Goal: Task Accomplishment & Management: Manage account settings

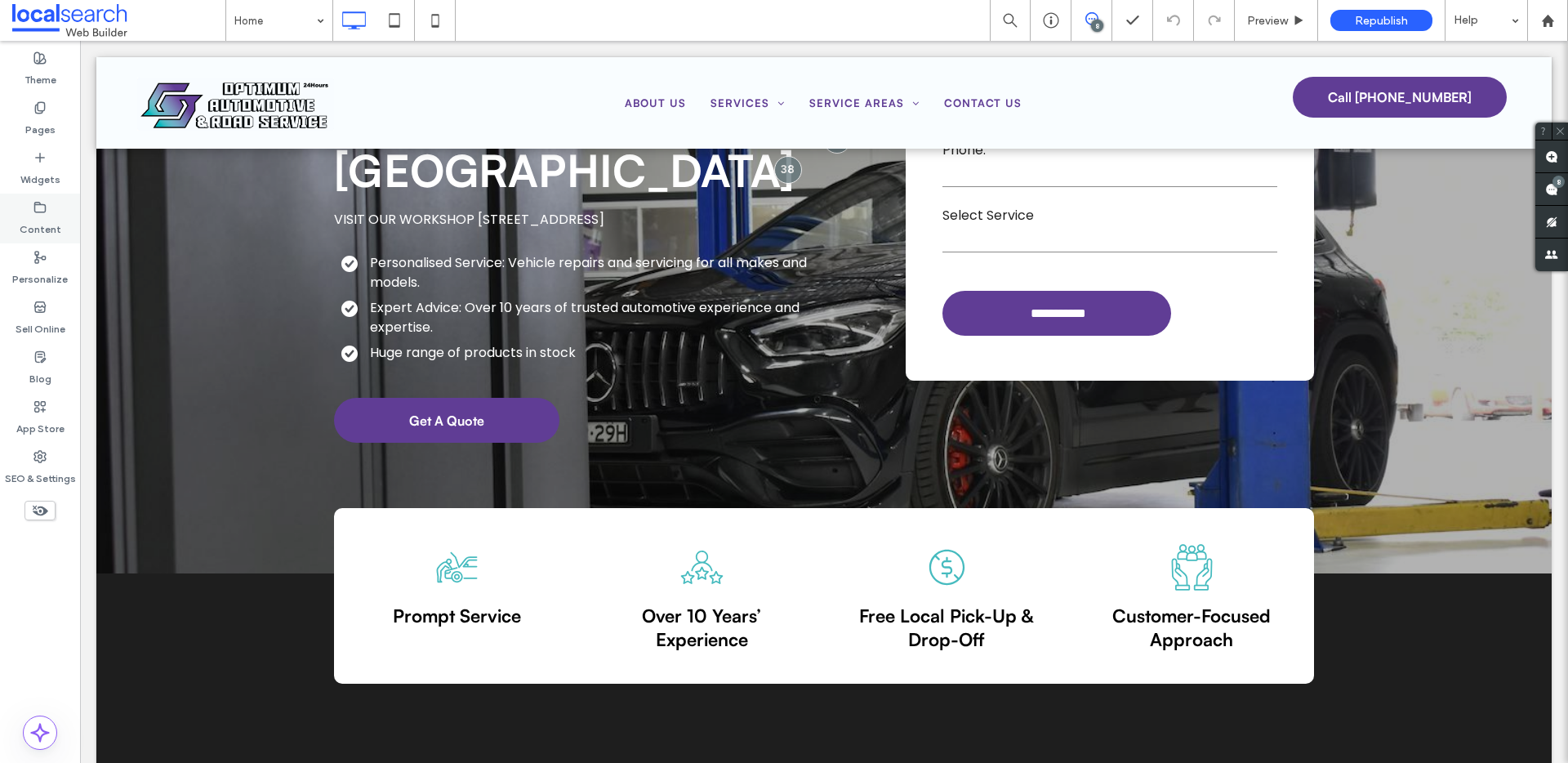
scroll to position [129, 0]
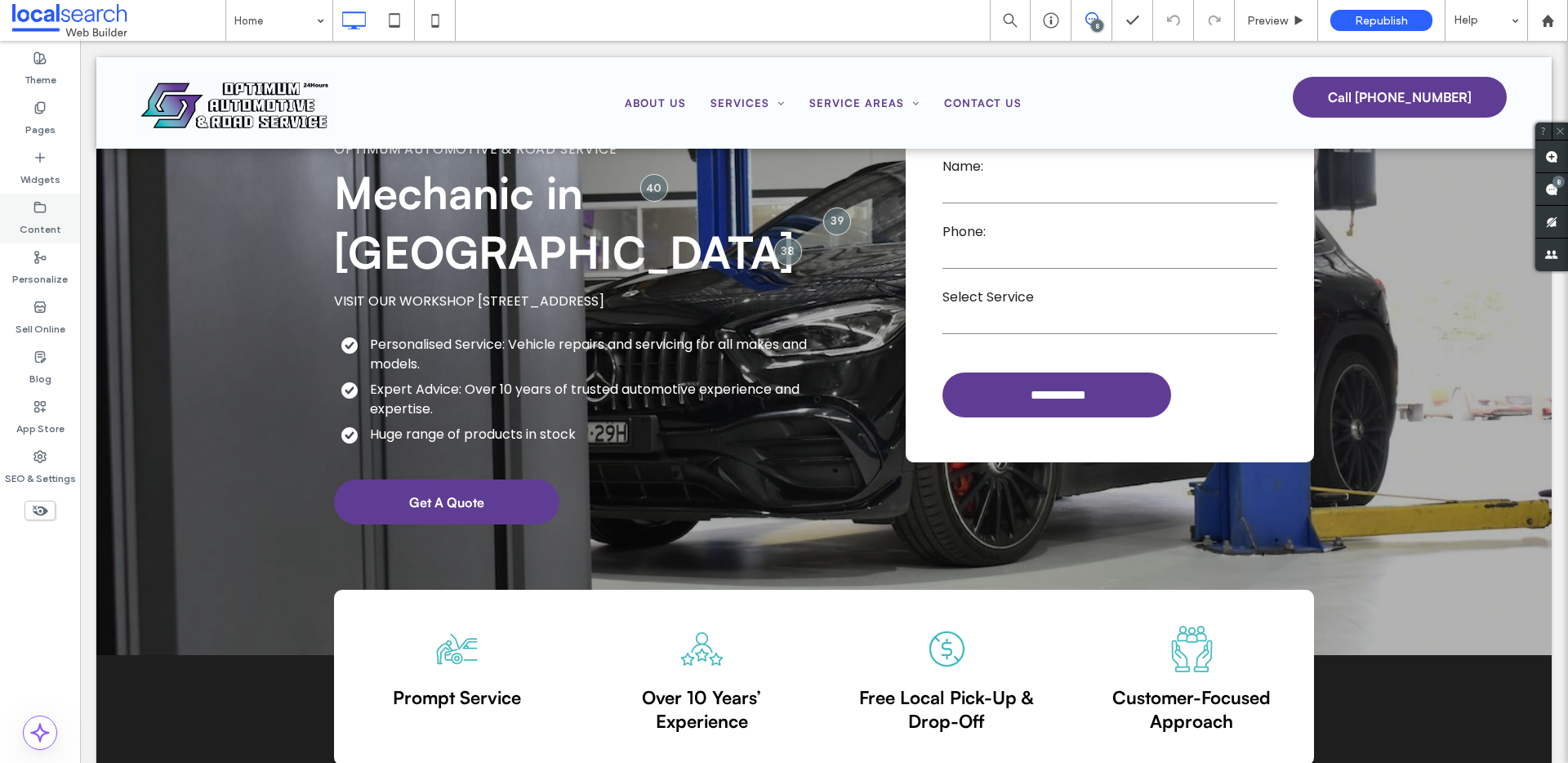
click at [37, 230] on label "Content" at bounding box center [41, 225] width 42 height 23
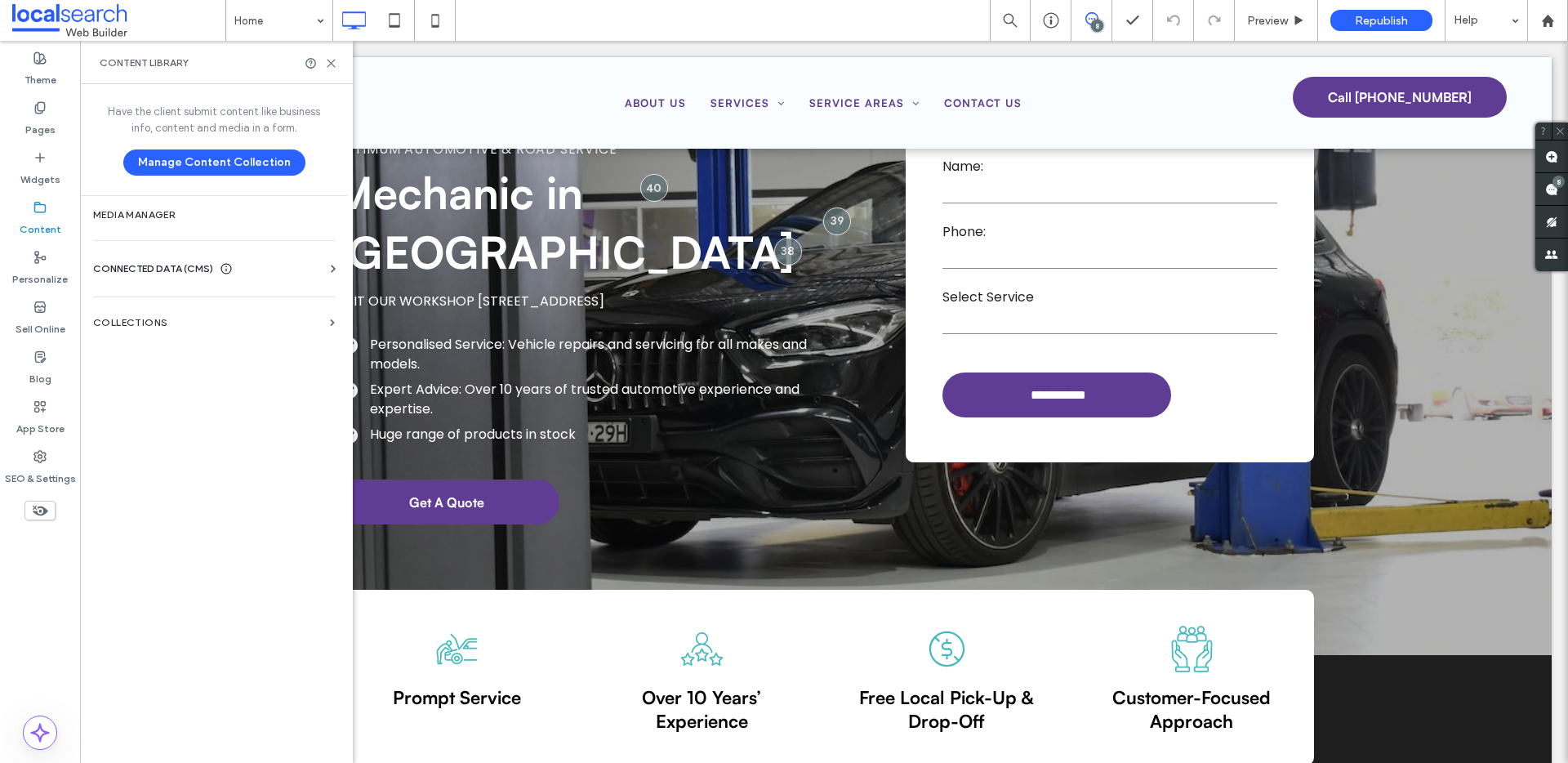
click at [246, 265] on div "CONNECTED DATA (CMS)" at bounding box center [217, 269] width 248 height 16
click at [308, 216] on label "Media Manager" at bounding box center [214, 215] width 242 height 12
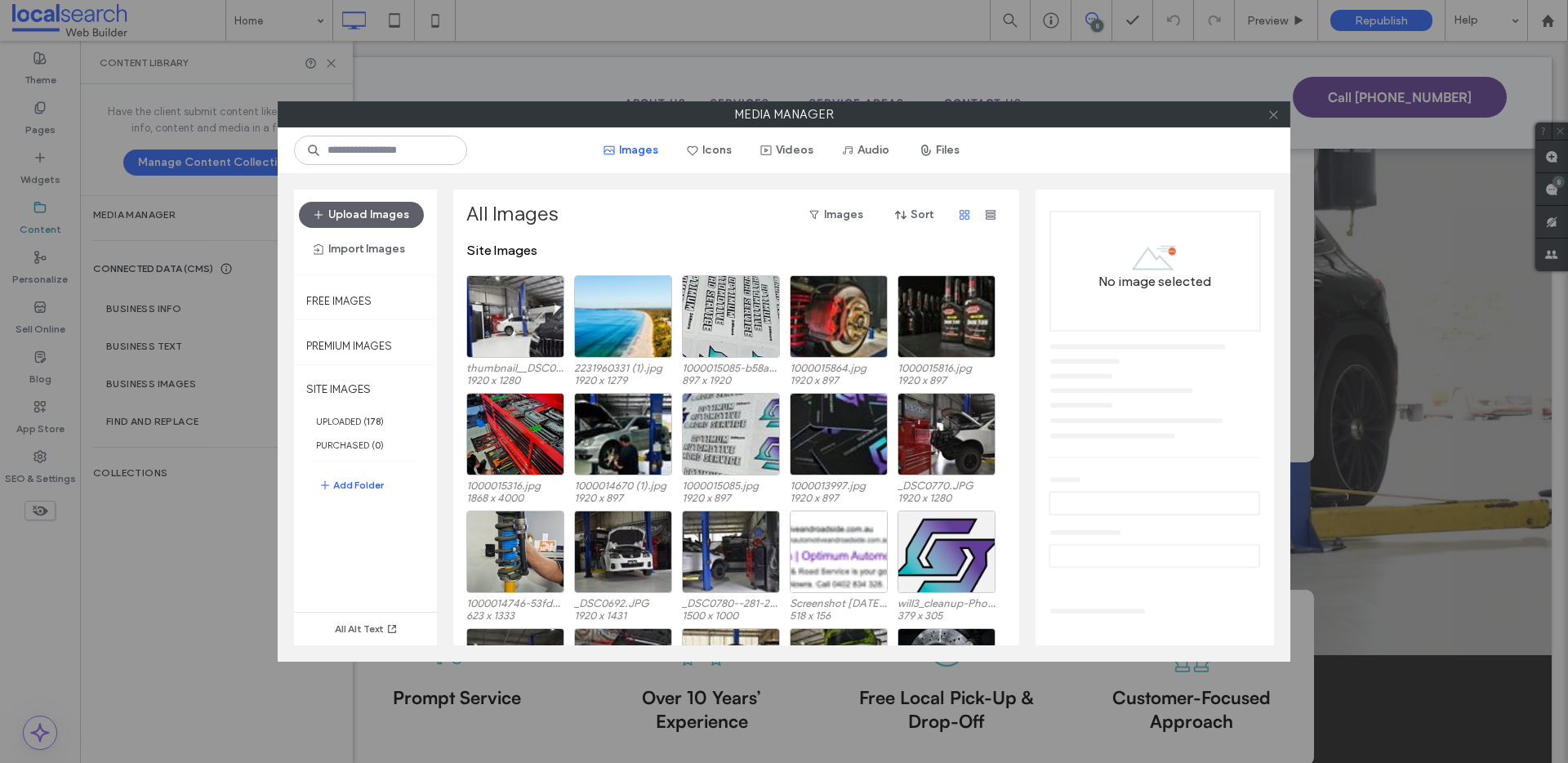
click at [1271, 119] on icon at bounding box center [1273, 114] width 12 height 12
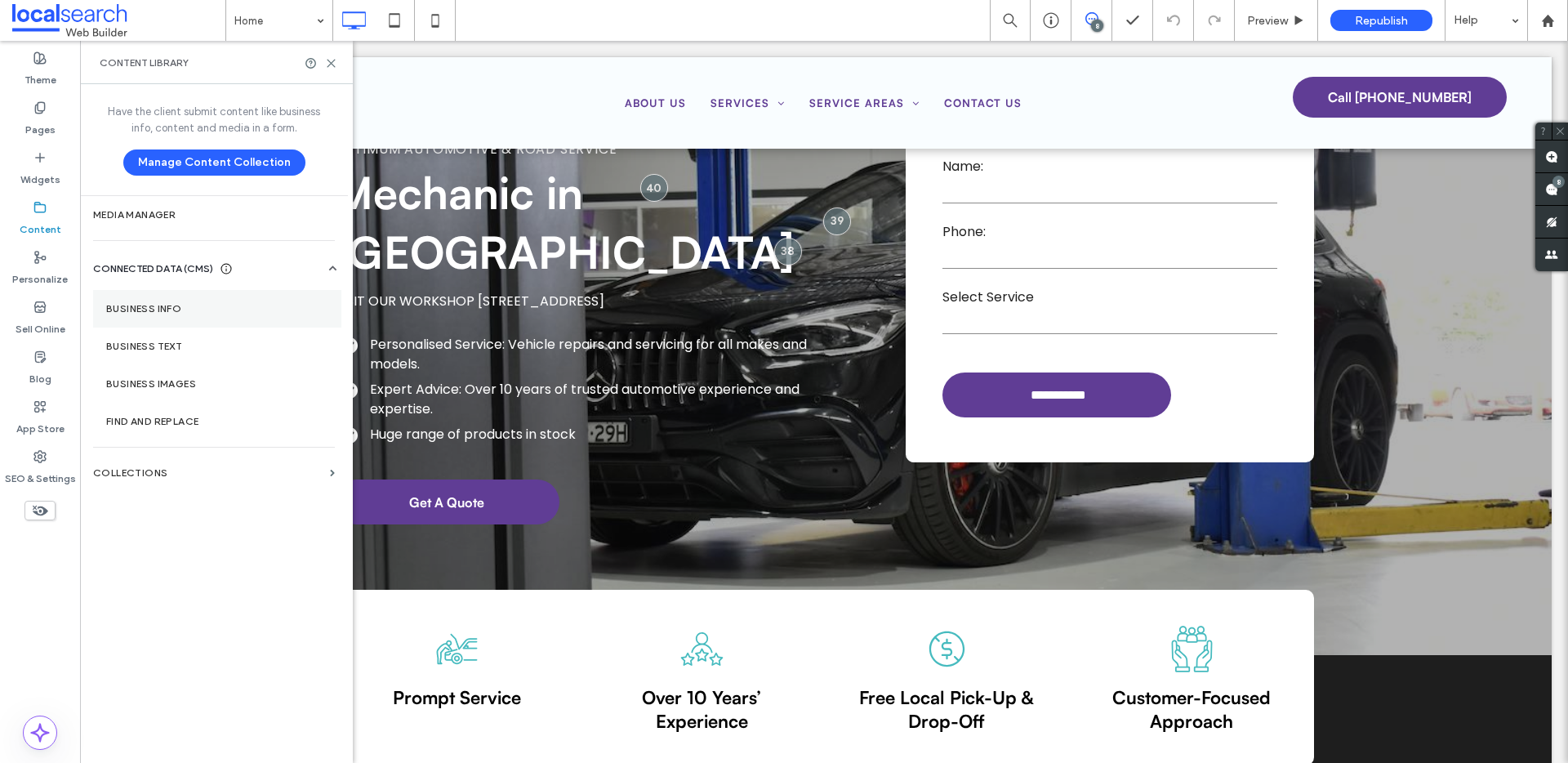
click at [194, 304] on label "Business Info" at bounding box center [217, 309] width 222 height 12
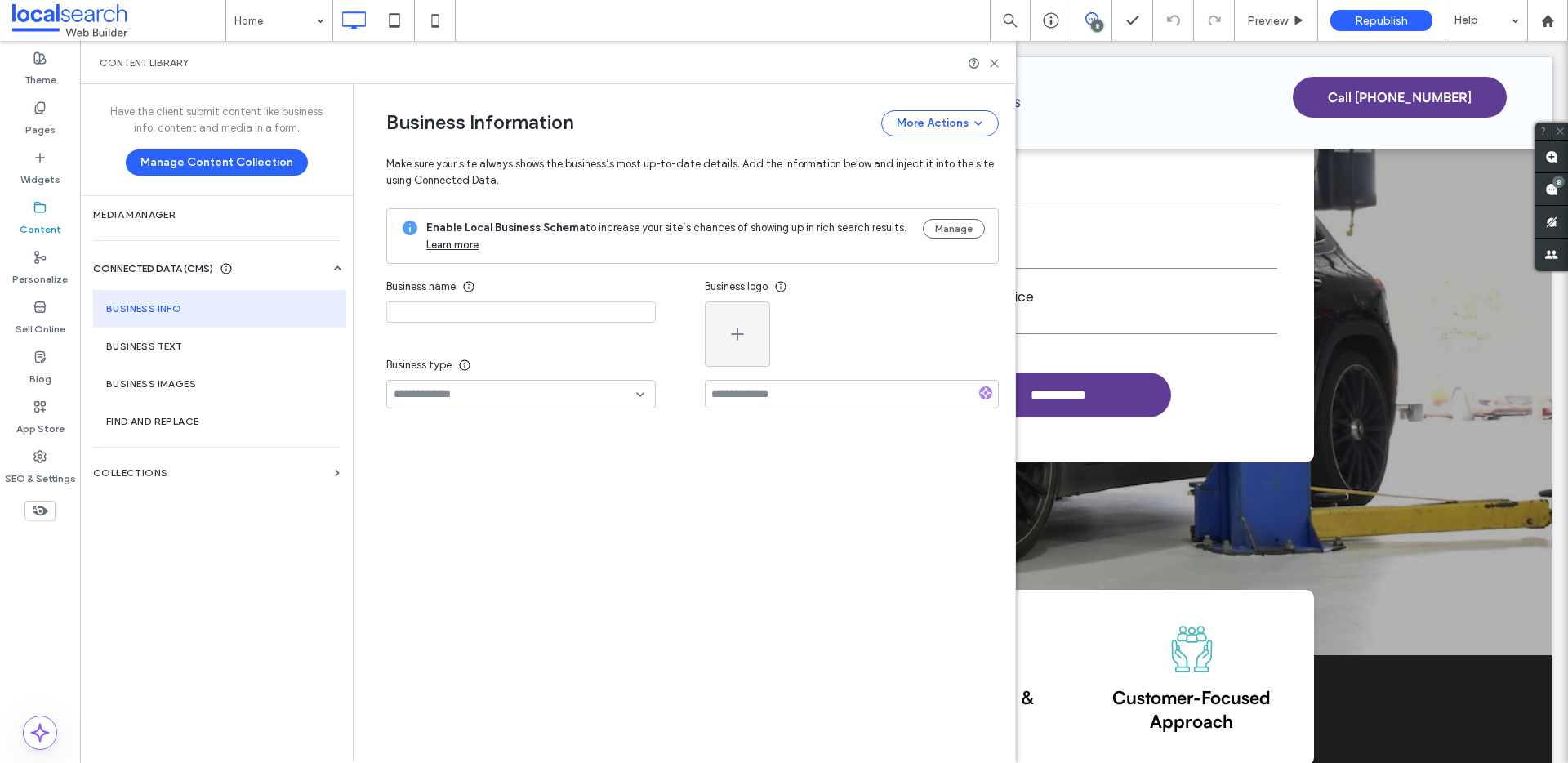
type input "**********"
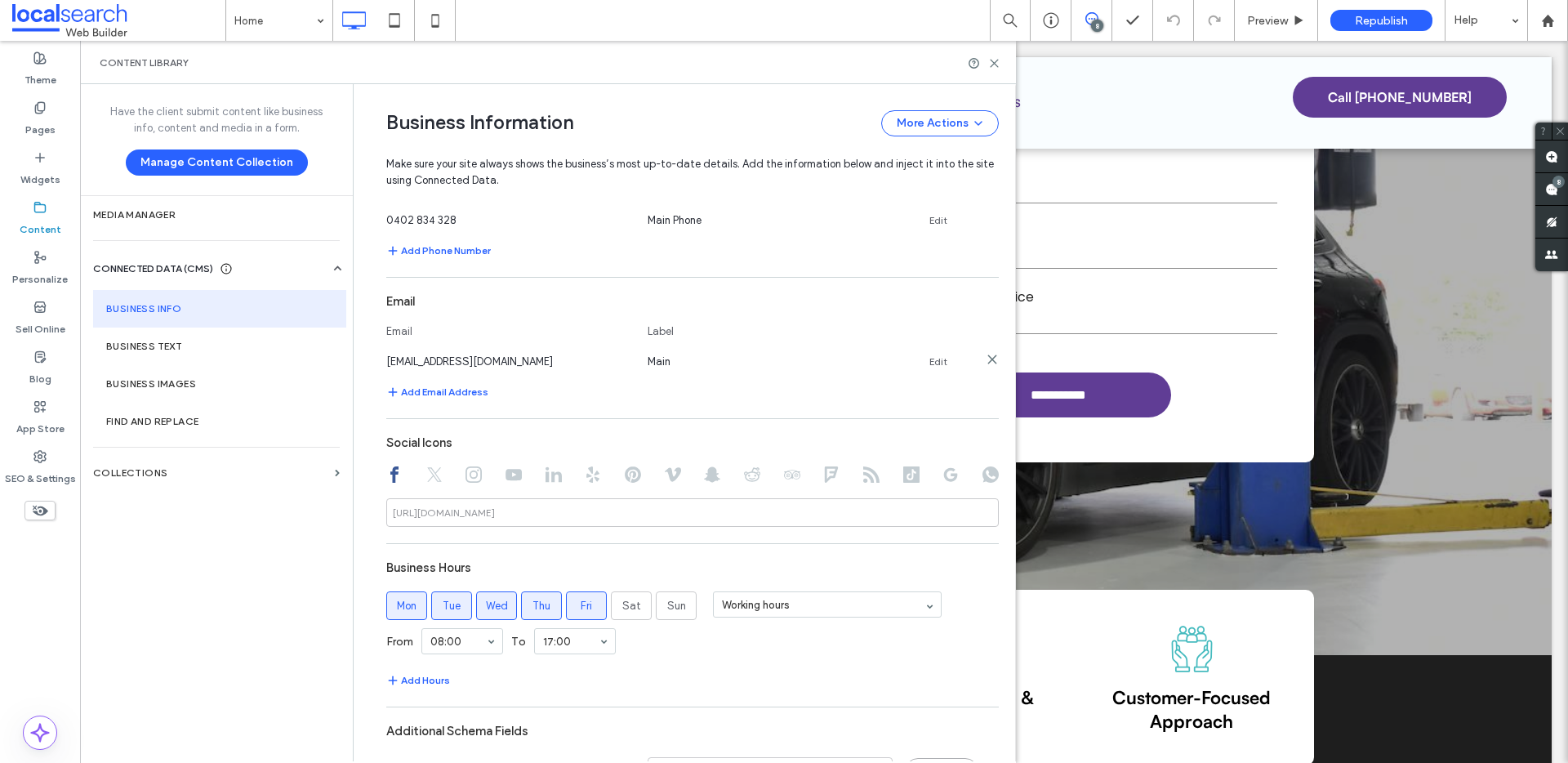
scroll to position [629, 0]
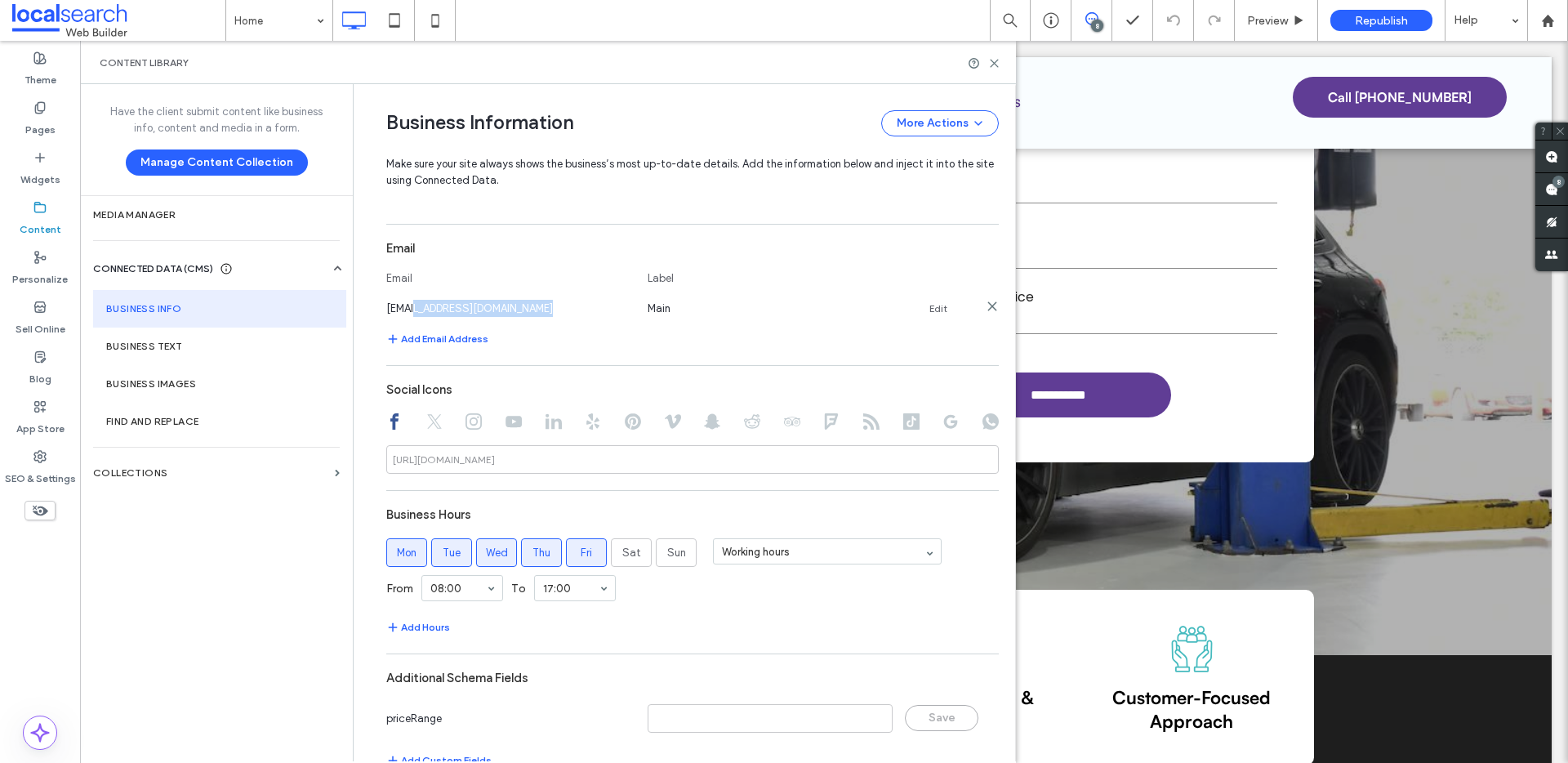
drag, startPoint x: 412, startPoint y: 310, endPoint x: 540, endPoint y: 309, distance: 128.0
click at [540, 309] on span "[EMAIL_ADDRESS][DOMAIN_NAME]" at bounding box center [469, 309] width 167 height 12
click at [992, 62] on icon at bounding box center [994, 64] width 12 height 12
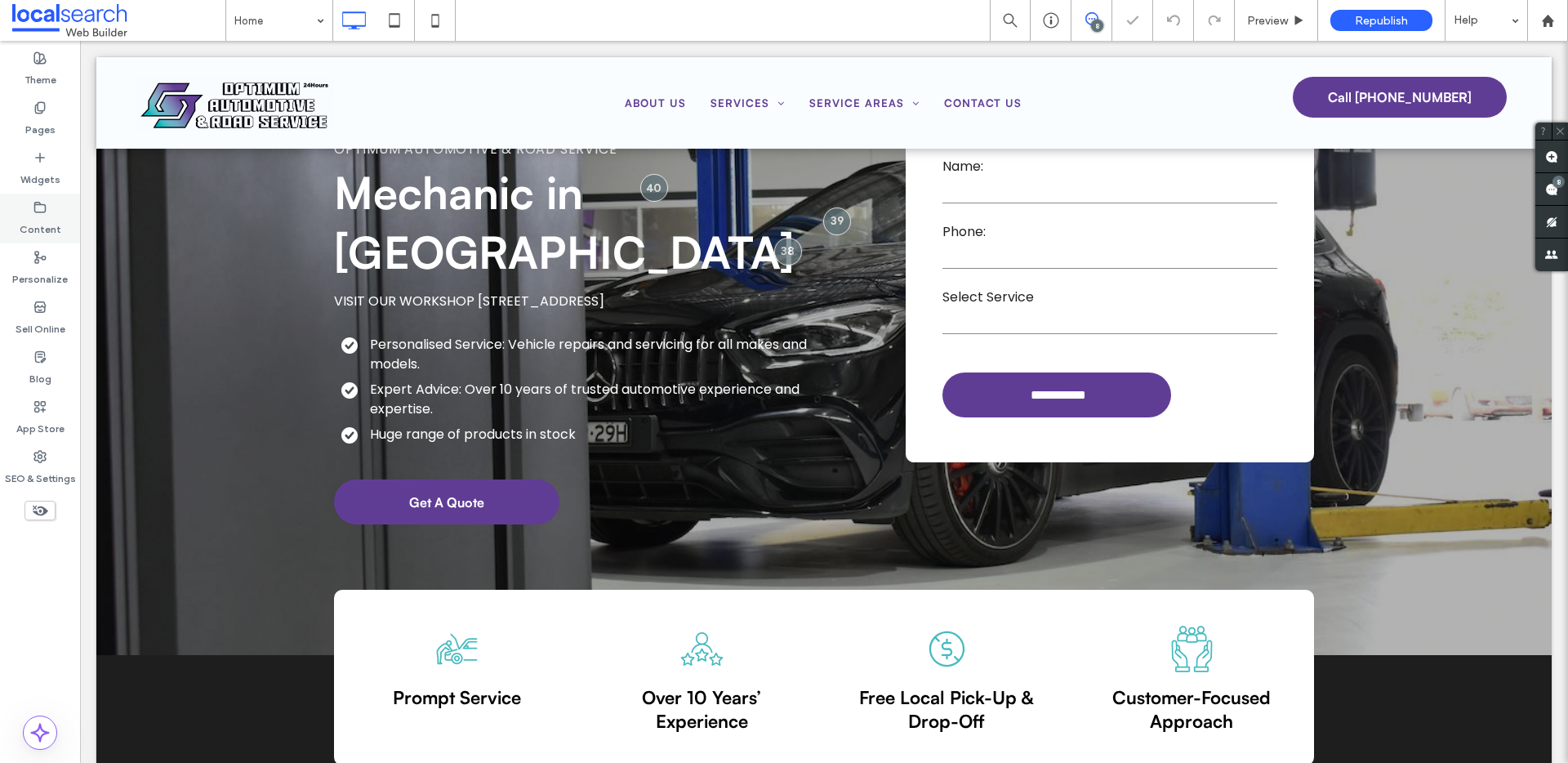
click at [42, 211] on use at bounding box center [40, 206] width 11 height 10
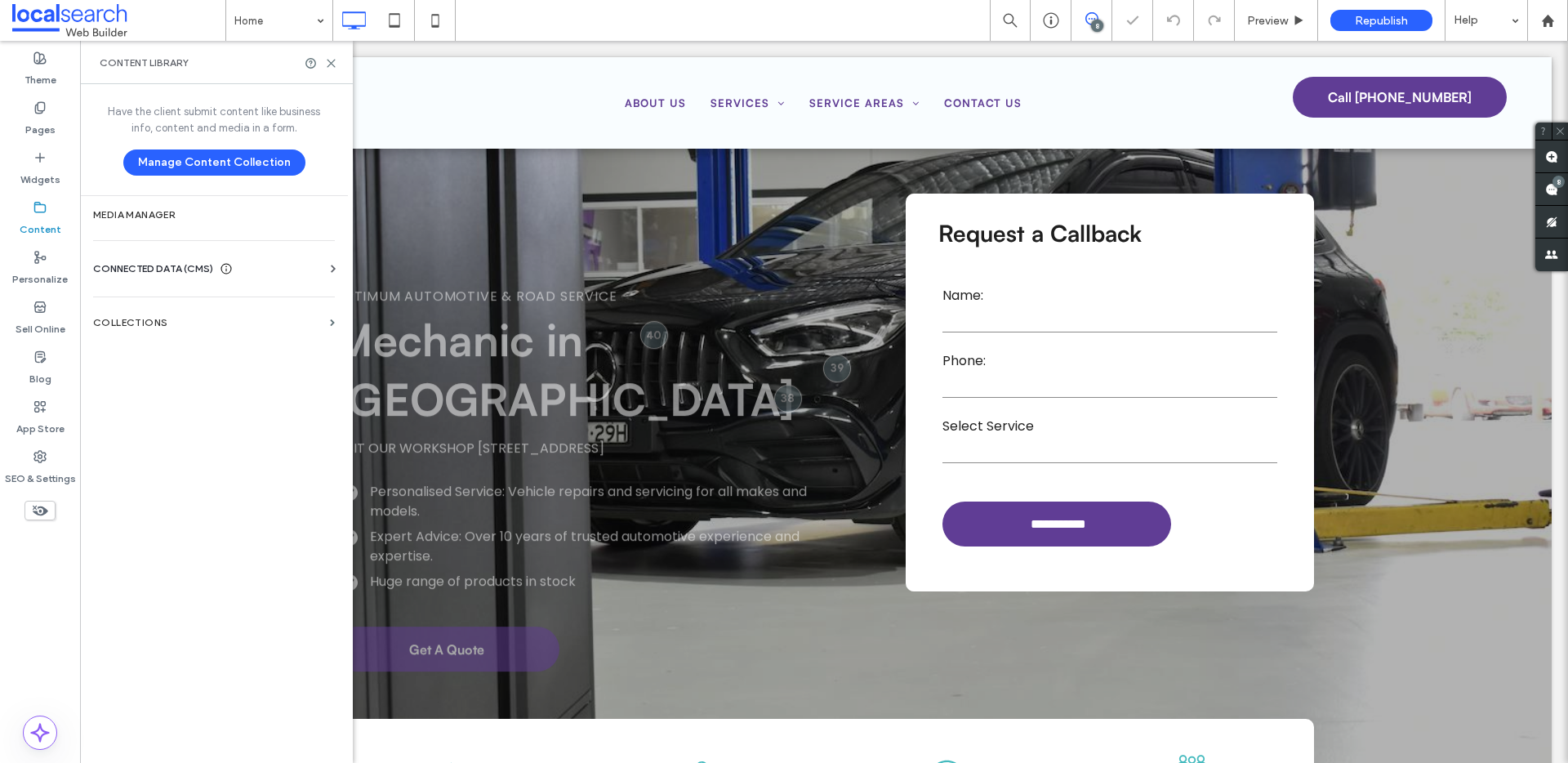
scroll to position [0, 0]
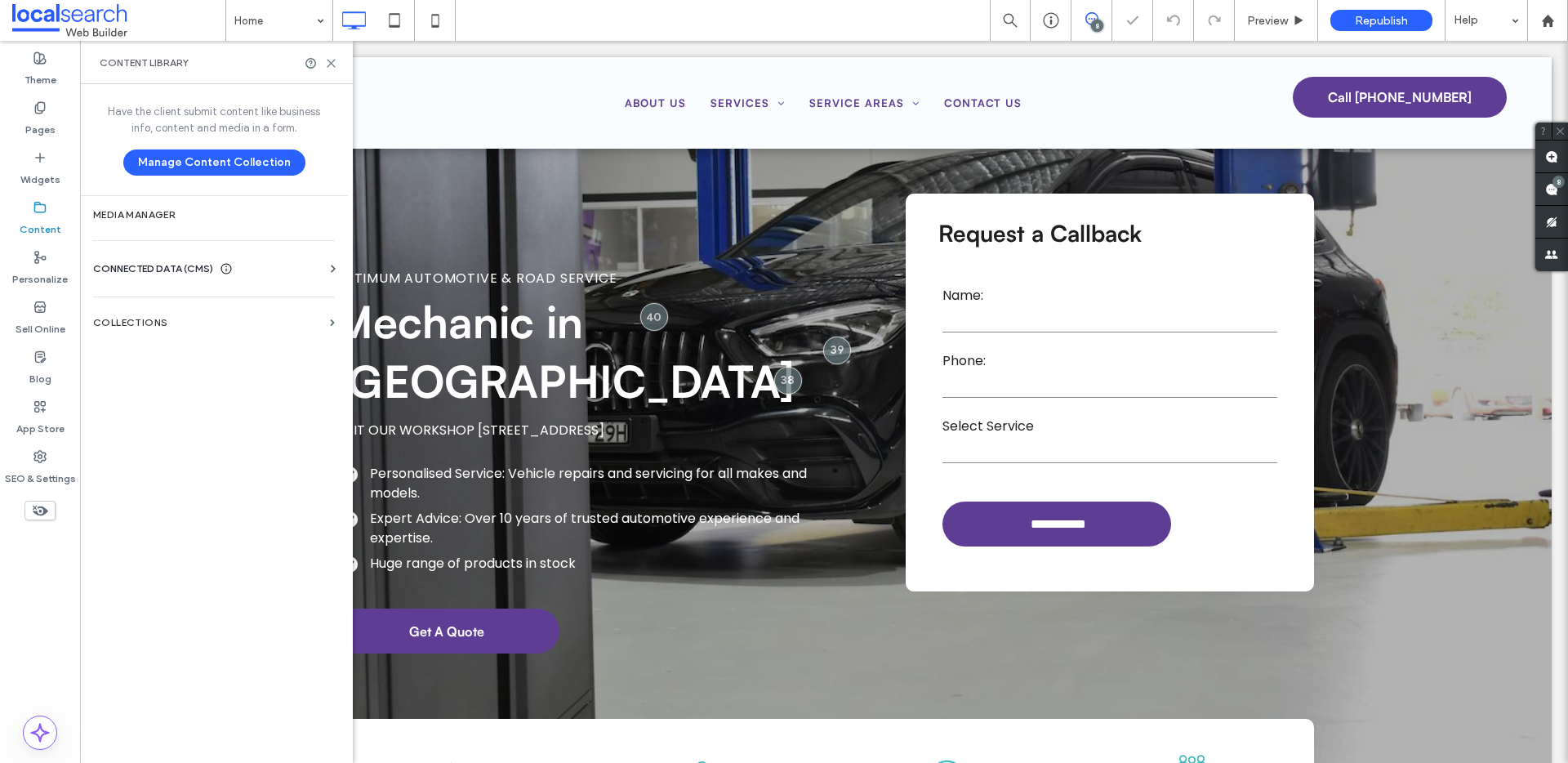
click at [304, 267] on div "CONNECTED DATA (CMS)" at bounding box center [217, 269] width 248 height 16
click at [219, 308] on label "Business Info" at bounding box center [217, 309] width 222 height 12
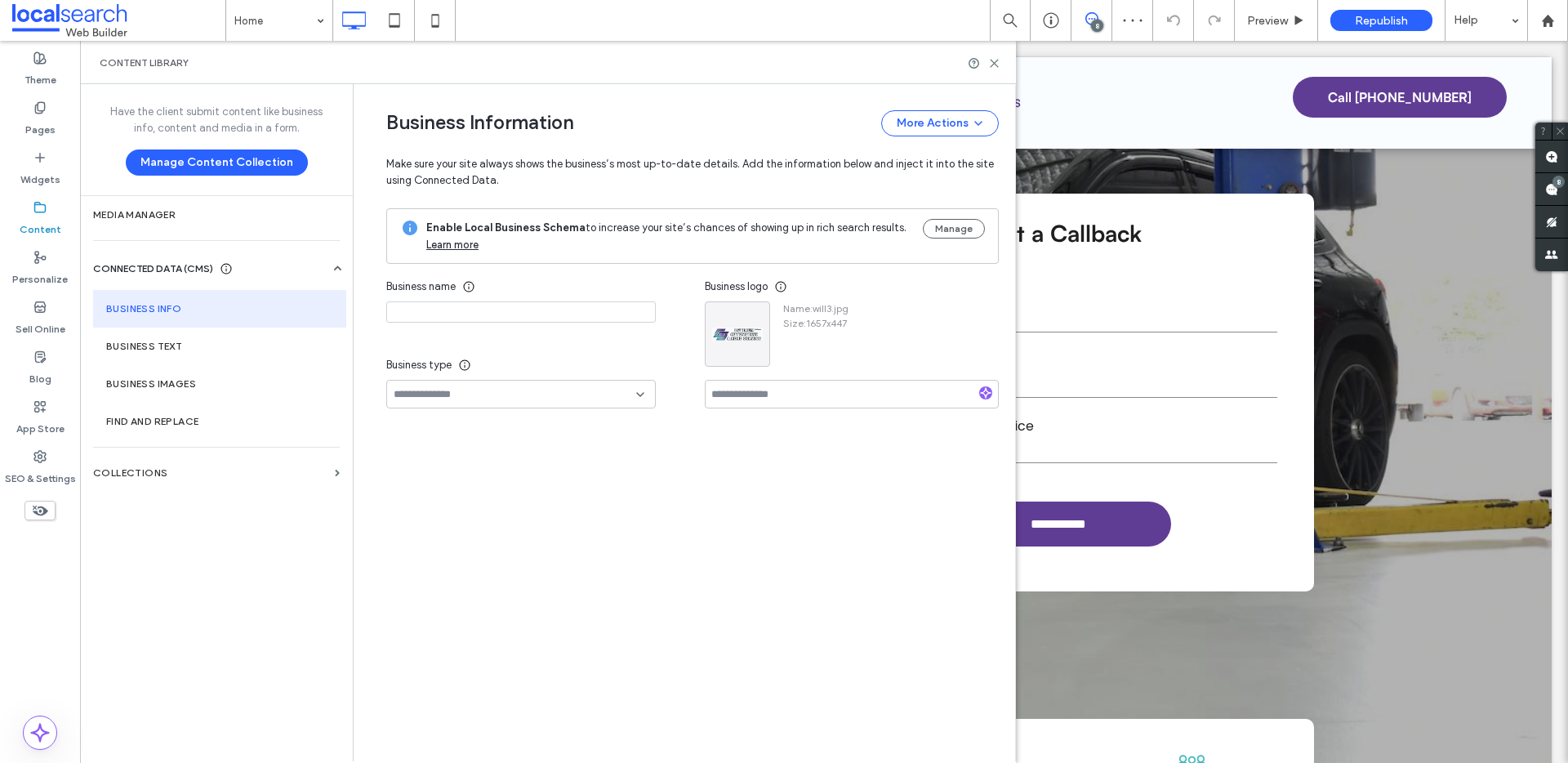
type input "**********"
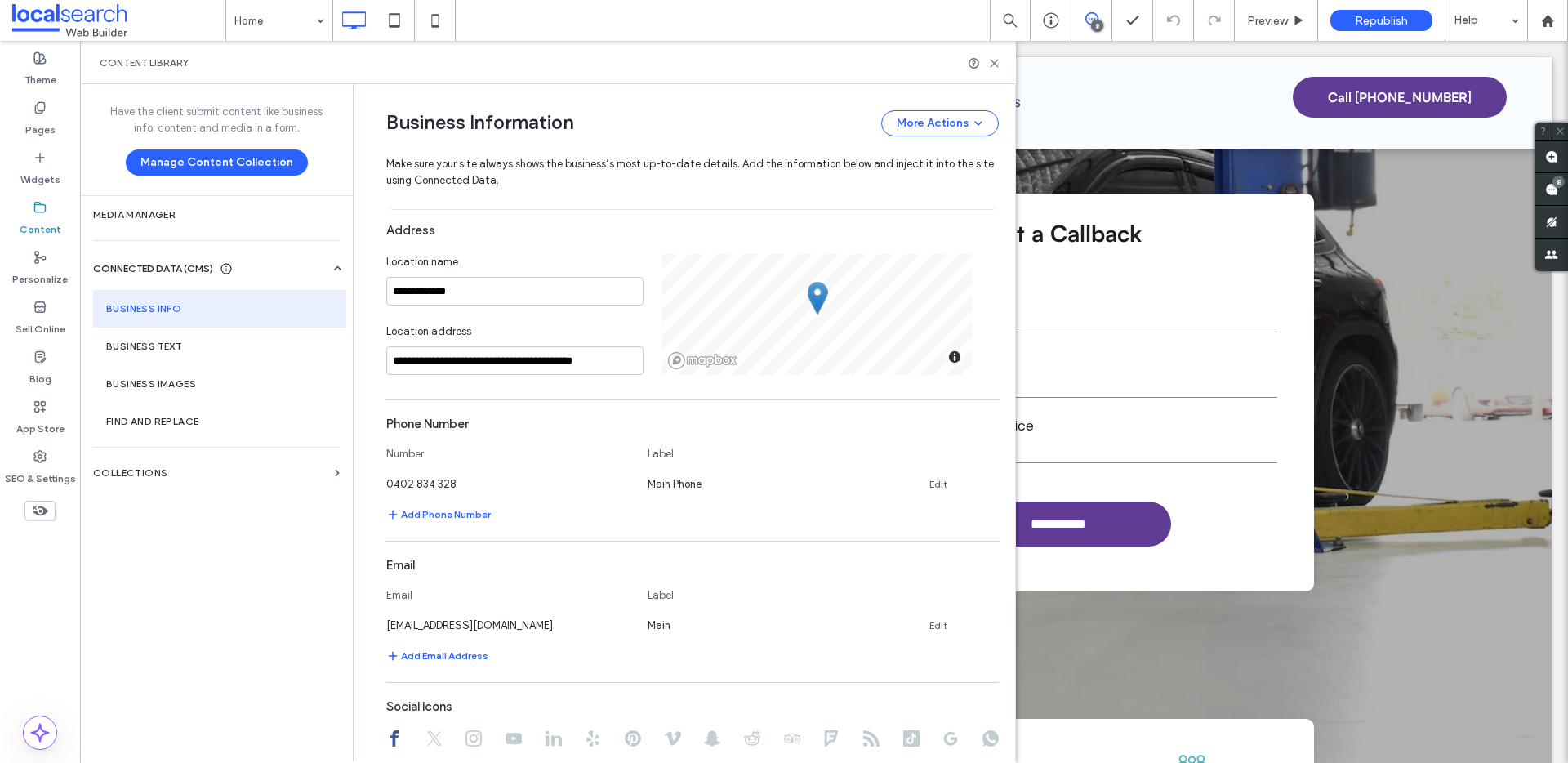
scroll to position [330, 0]
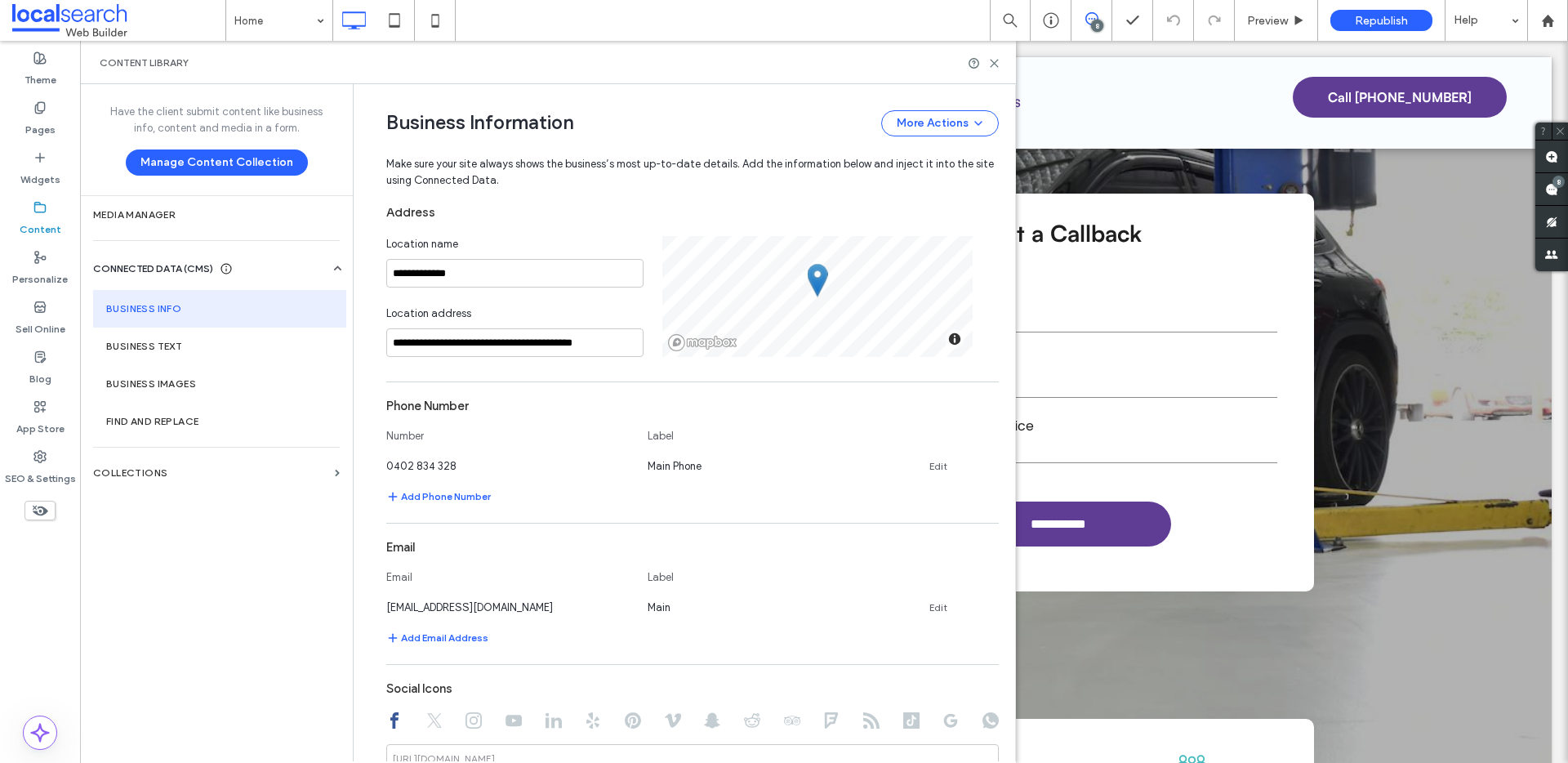
click at [1001, 65] on div "Content Library" at bounding box center [548, 63] width 936 height 44
click at [993, 62] on use at bounding box center [993, 63] width 7 height 7
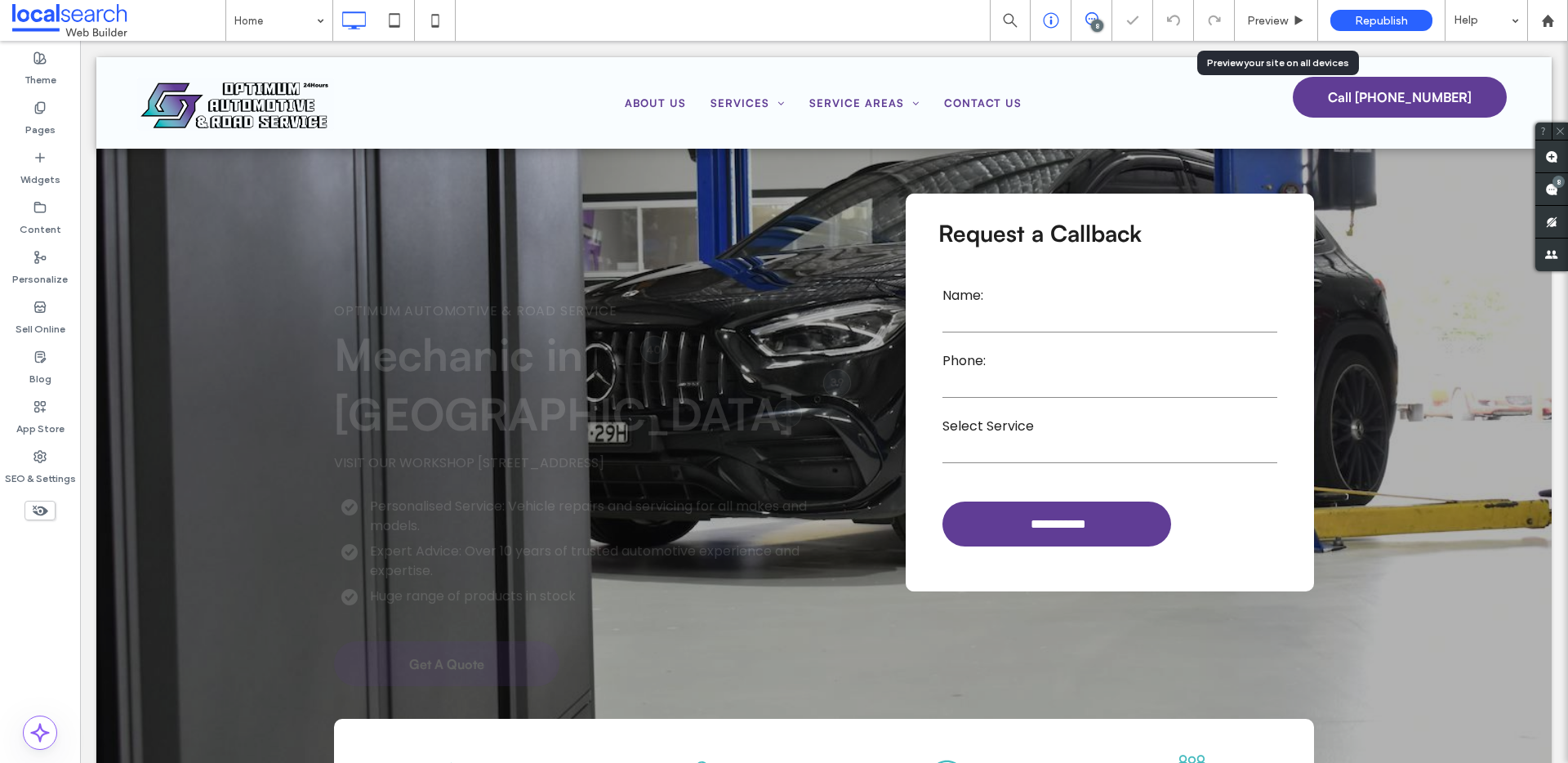
scroll to position [0, 0]
